Goal: Information Seeking & Learning: Learn about a topic

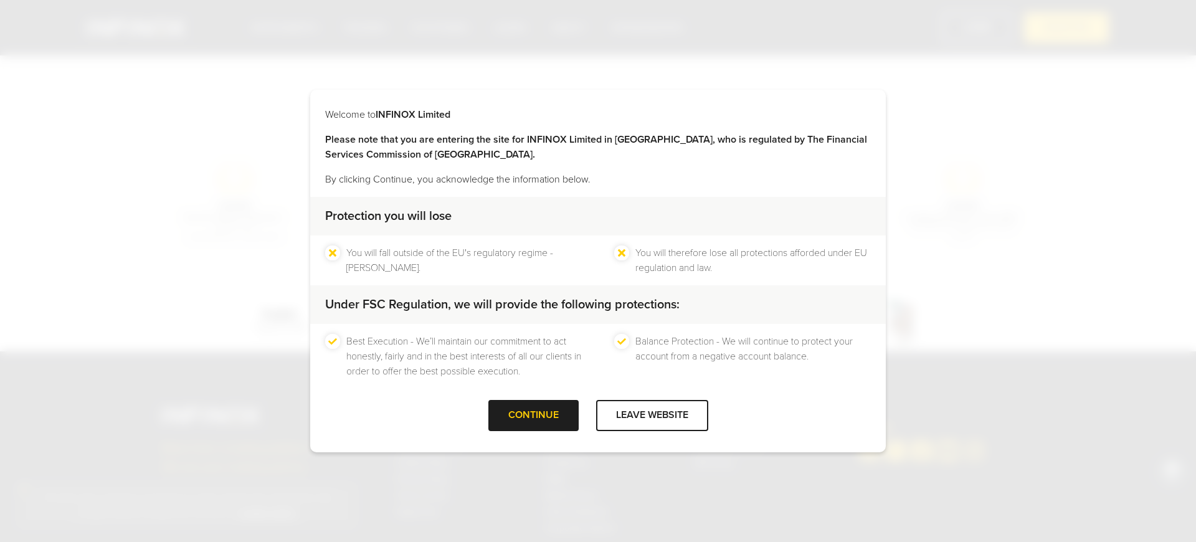
click at [417, 382] on div "Best Execution - We’ll maintain our commitment to act honestly, fairly and in t…" at bounding box center [598, 356] width 576 height 65
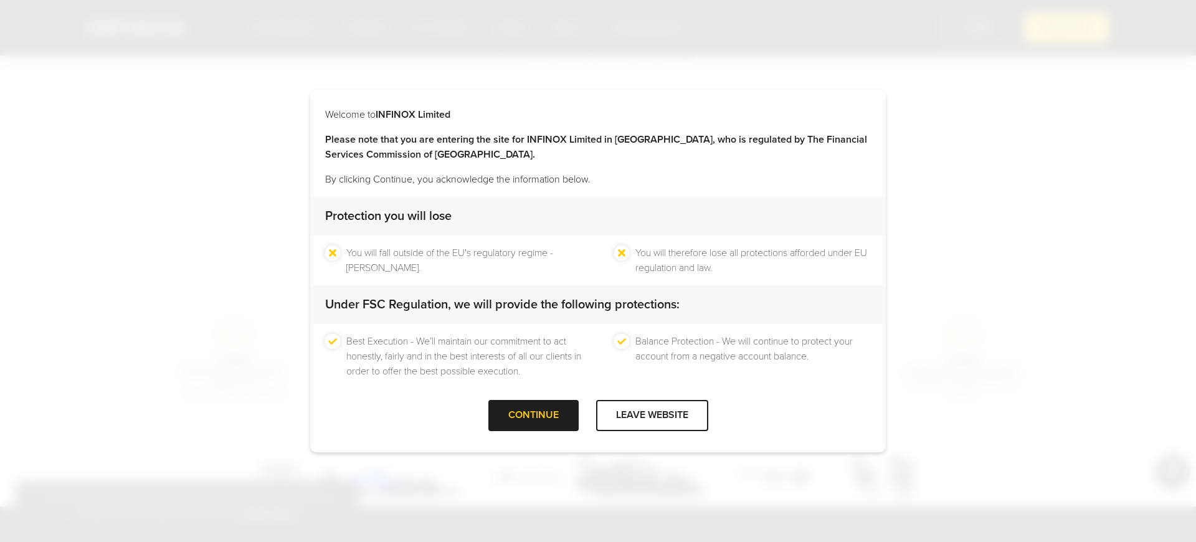
click at [1066, 27] on div "Welcome to INFINOX Limited Please note that you are entering the site for INFIN…" at bounding box center [598, 271] width 1196 height 542
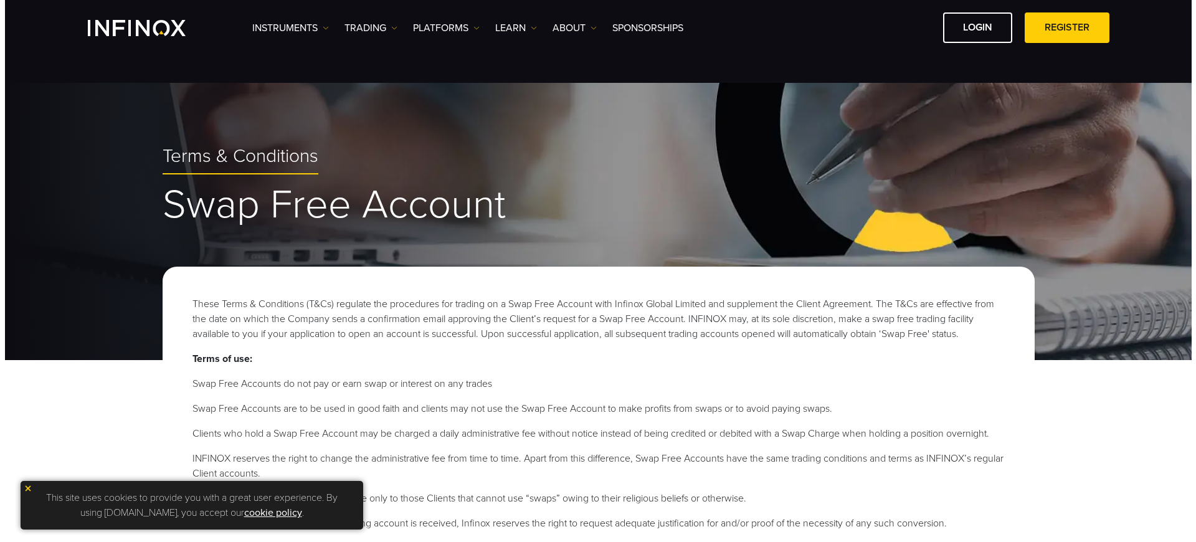
scroll to position [824, 0]
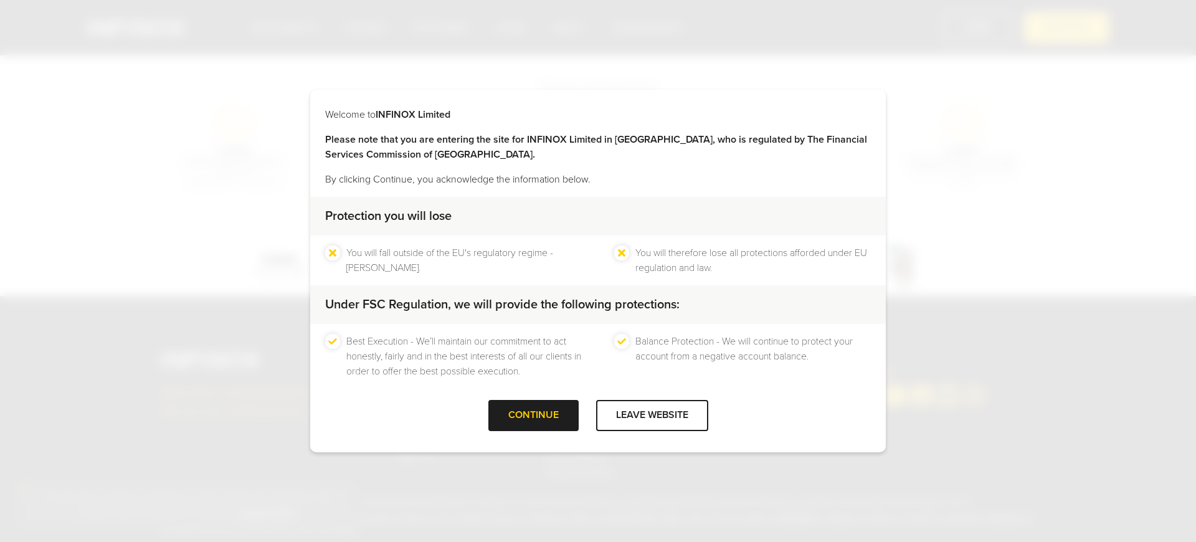
click at [598, 204] on div "Protection you will lose" at bounding box center [598, 216] width 576 height 39
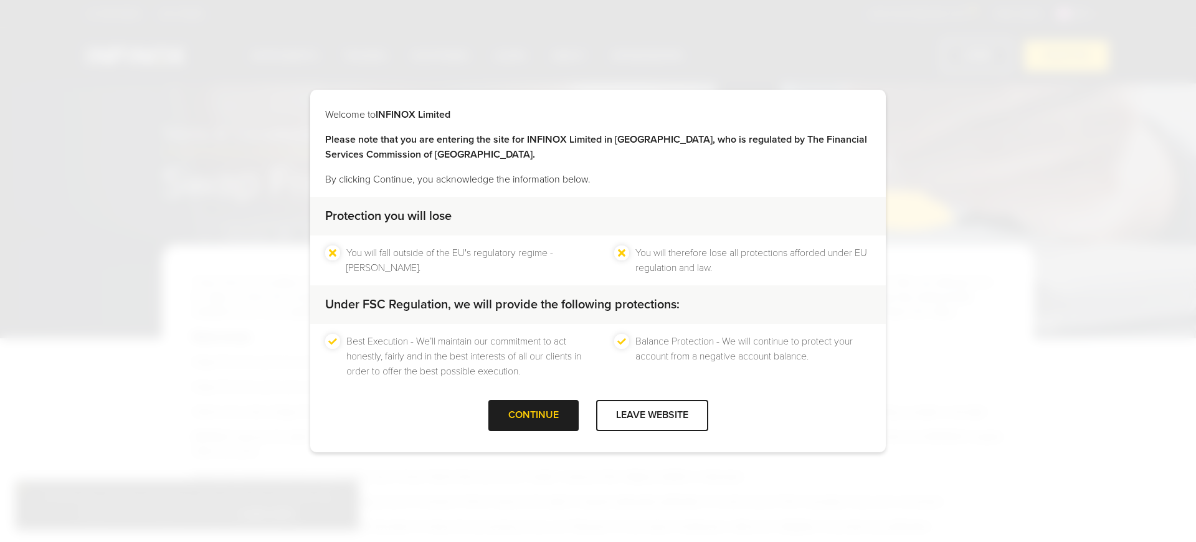
click at [598, 183] on p "By clicking Continue, you acknowledge the information below." at bounding box center [598, 179] width 546 height 15
click at [598, 177] on p "By clicking Continue, you acknowledge the information below." at bounding box center [598, 179] width 546 height 15
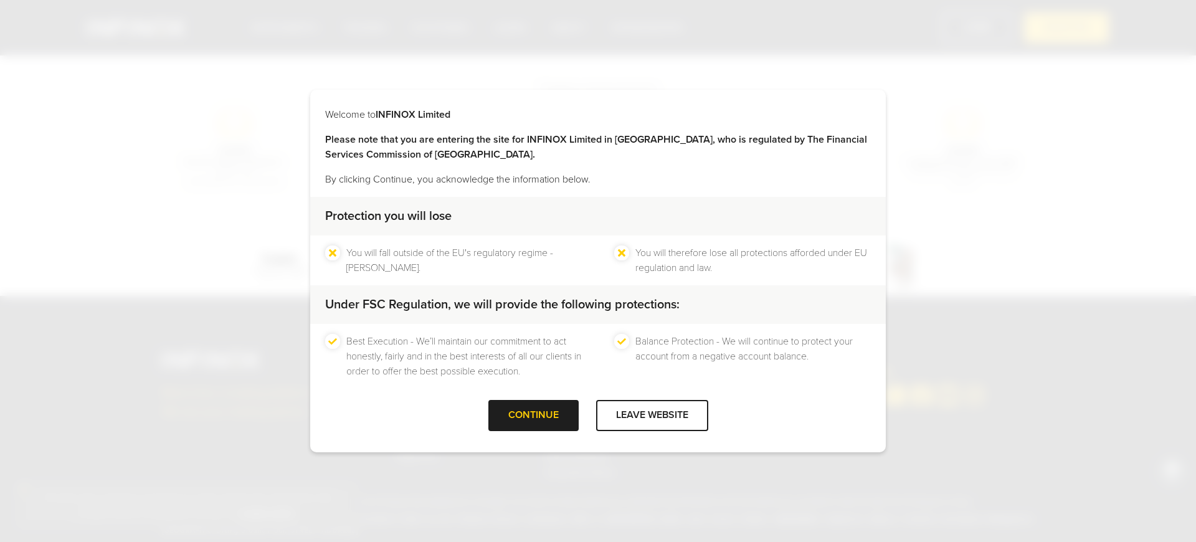
click at [598, 177] on p "By clicking Continue, you acknowledge the information below." at bounding box center [598, 179] width 546 height 15
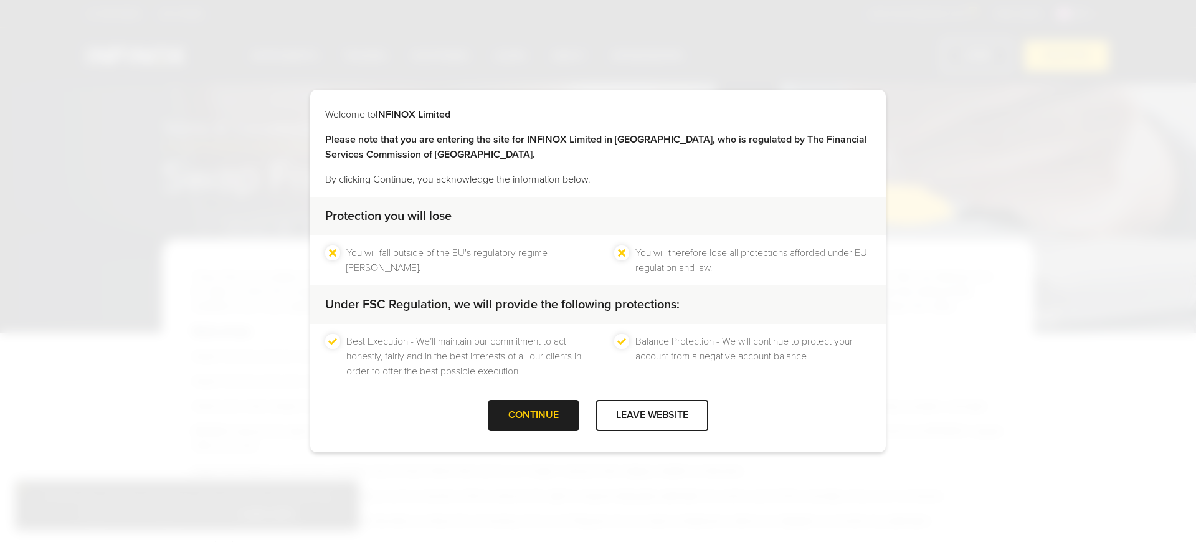
click at [598, 177] on p "By clicking Continue, you acknowledge the information below." at bounding box center [598, 179] width 546 height 15
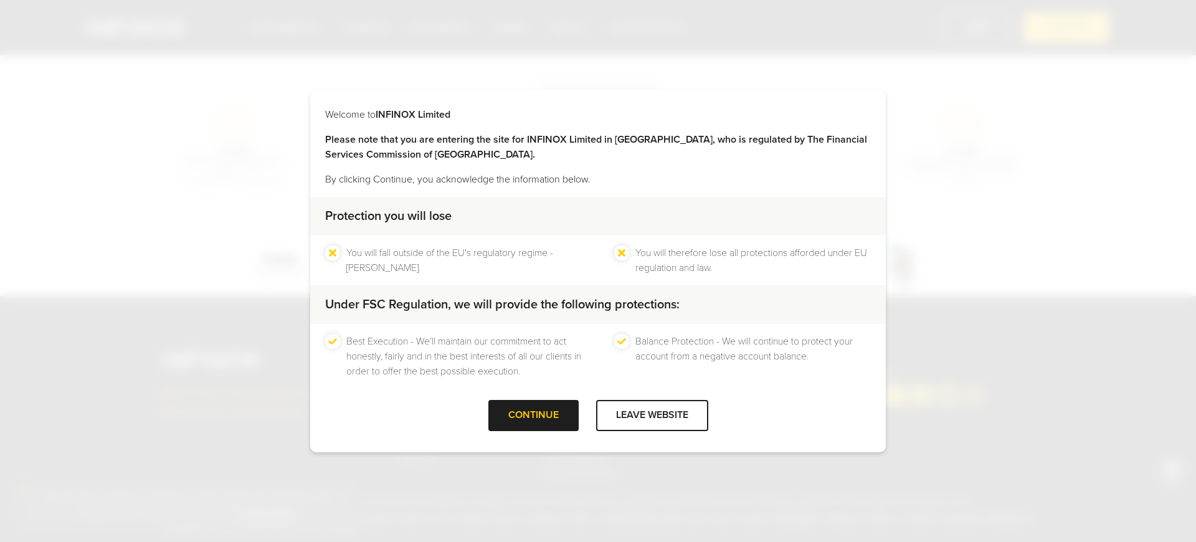
click at [598, 177] on p "By clicking Continue, you acknowledge the information below." at bounding box center [598, 179] width 546 height 15
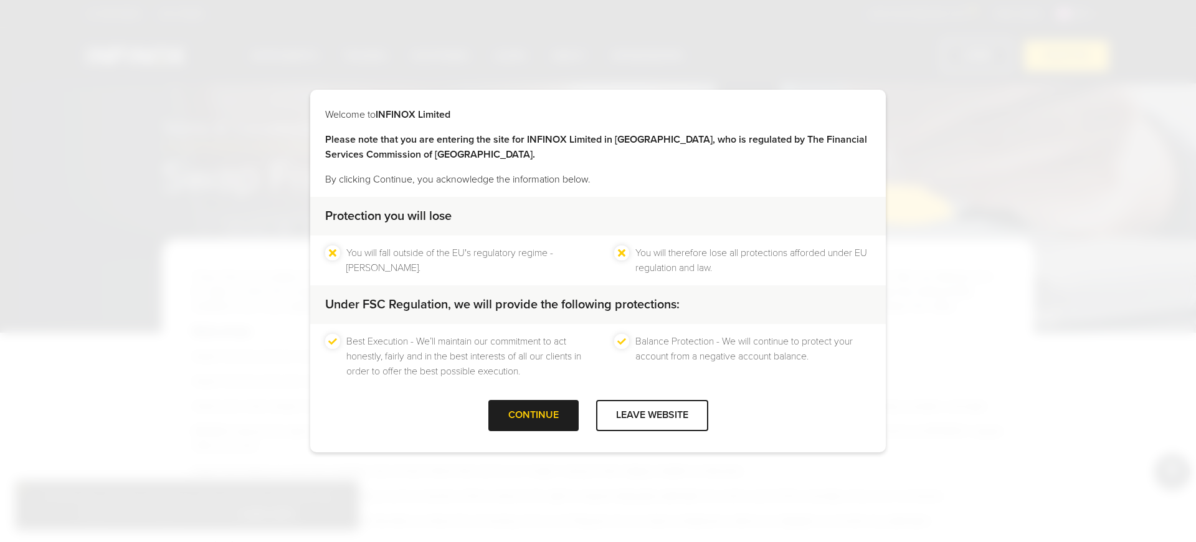
scroll to position [0, 0]
click at [598, 177] on p "By clicking Continue, you acknowledge the information below." at bounding box center [598, 179] width 546 height 15
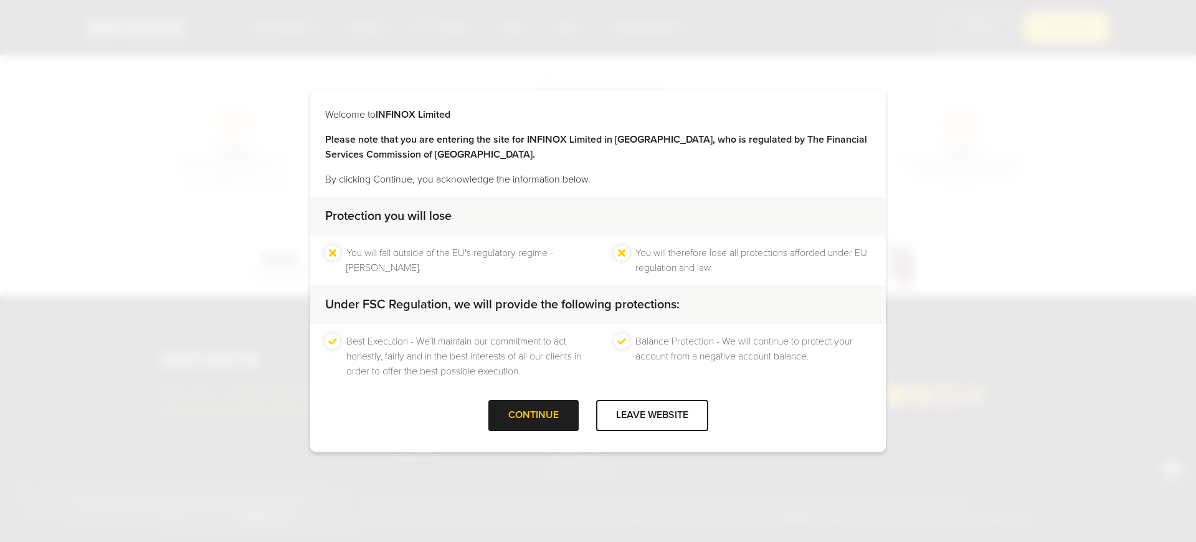
click at [598, 177] on p "By clicking Continue, you acknowledge the information below." at bounding box center [598, 179] width 546 height 15
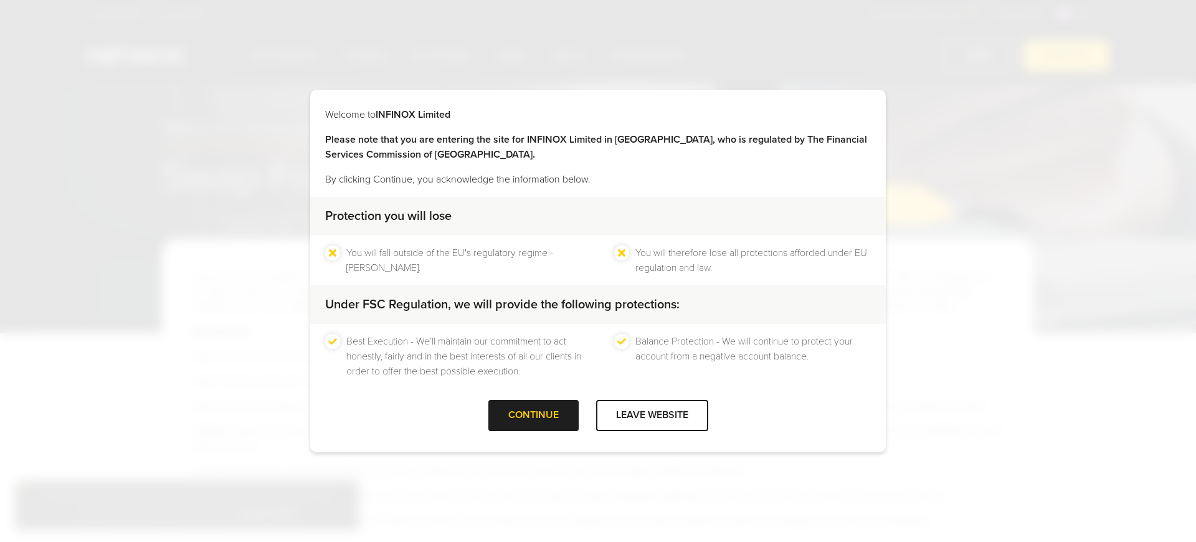
scroll to position [0, 0]
click at [598, 177] on p "By clicking Continue, you acknowledge the information below." at bounding box center [598, 179] width 546 height 15
